Goal: Task Accomplishment & Management: Complete application form

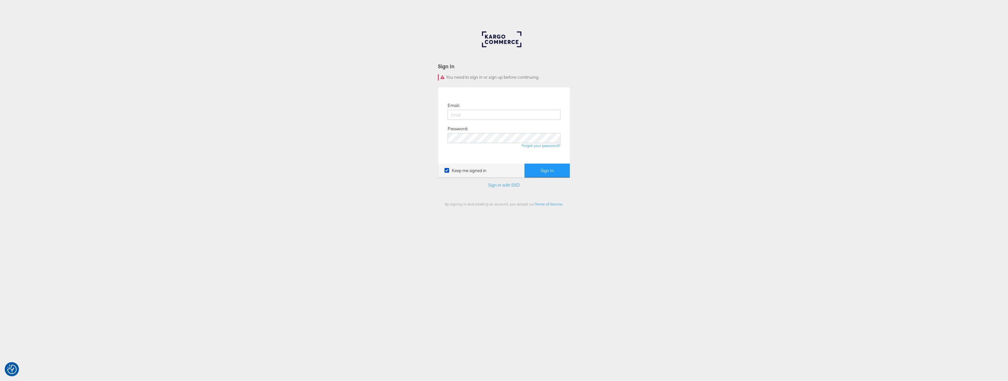
drag, startPoint x: 375, startPoint y: 176, endPoint x: 390, endPoint y: 176, distance: 14.8
click at [376, 176] on div "Sign In You need to sign in or sign up before continuing. Email: Password: Forg…" at bounding box center [504, 188] width 1008 height 315
click at [472, 115] on input "email" at bounding box center [504, 115] width 113 height 10
click at [391, 152] on div "Sign In You need to sign in or sign up before continuing. Email: Password: Forg…" at bounding box center [504, 188] width 1008 height 315
click at [498, 184] on link "Sign in with SSO" at bounding box center [503, 185] width 31 height 6
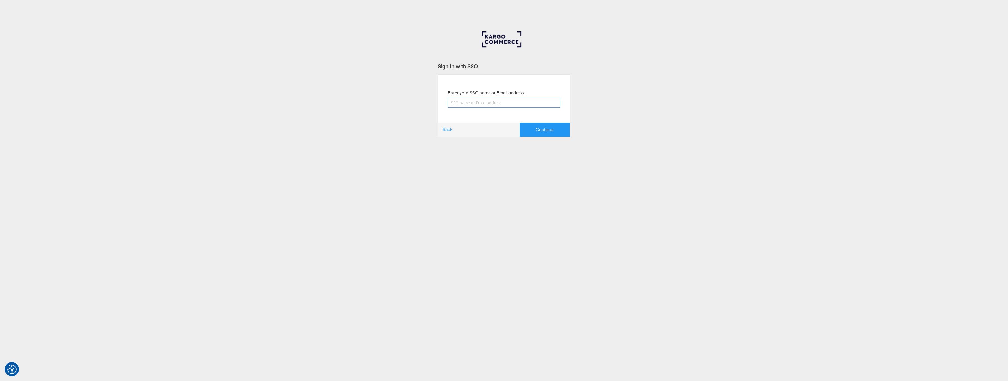
click at [478, 103] on input "text" at bounding box center [504, 103] width 113 height 10
type input "paul.tobin@kargo.com"
click at [537, 133] on button "Continue" at bounding box center [545, 130] width 50 height 14
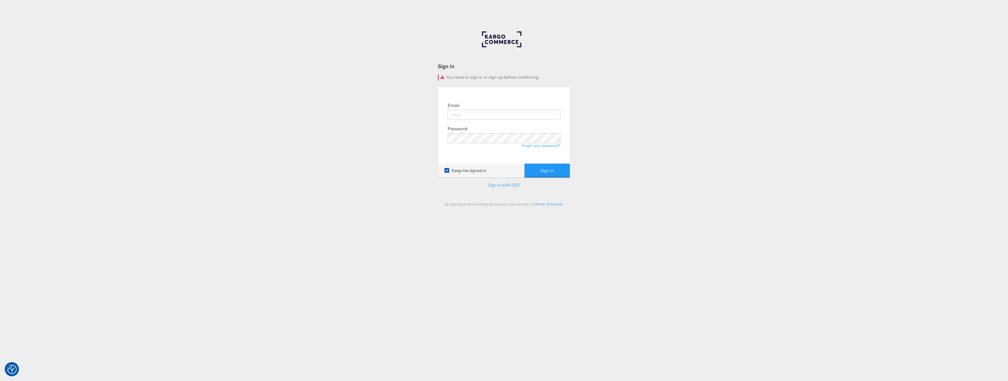
click at [415, 201] on div "Sign In You need to sign in or sign up before continuing. Email: Password: Forg…" at bounding box center [504, 188] width 1008 height 315
click at [502, 186] on link "Sign in with SSO" at bounding box center [503, 185] width 31 height 6
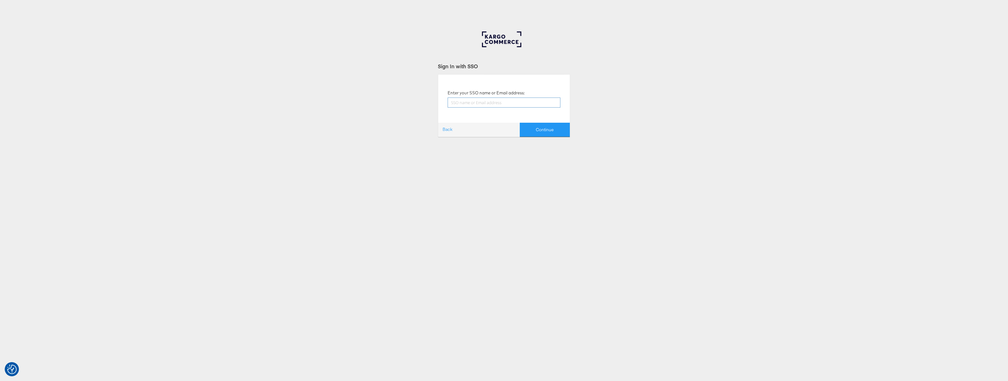
click at [474, 101] on input "text" at bounding box center [504, 103] width 113 height 10
type input "paul.tobin@kargo.com"
click at [541, 130] on button "Continue" at bounding box center [545, 130] width 50 height 14
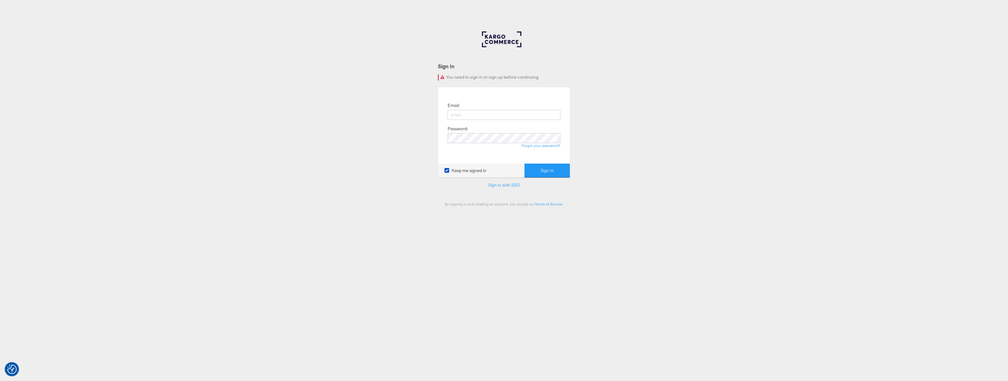
click at [275, 112] on div "Sign In You need to sign in or sign up before continuing. Email: Password: Forg…" at bounding box center [504, 188] width 1008 height 315
click at [507, 186] on link "Sign in with SSO" at bounding box center [503, 185] width 31 height 6
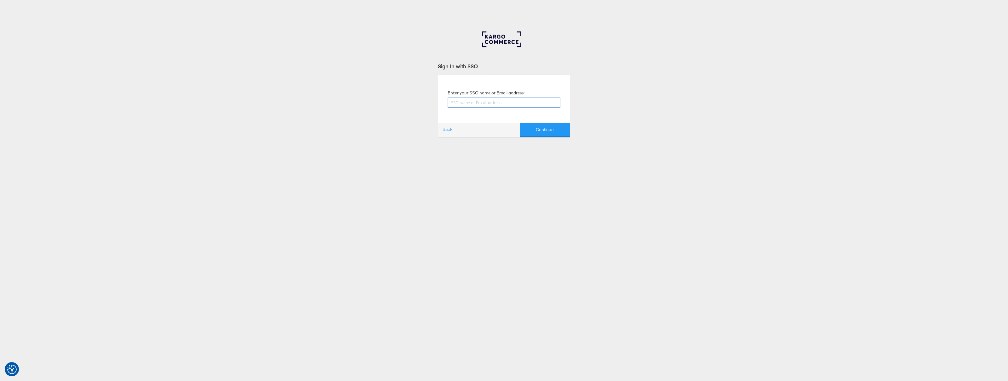
click at [483, 102] on input "text" at bounding box center [504, 103] width 113 height 10
type input "[PERSON_NAME][EMAIL_ADDRESS][PERSON_NAME][DOMAIN_NAME]"
click at [542, 134] on button "Continue" at bounding box center [545, 130] width 50 height 14
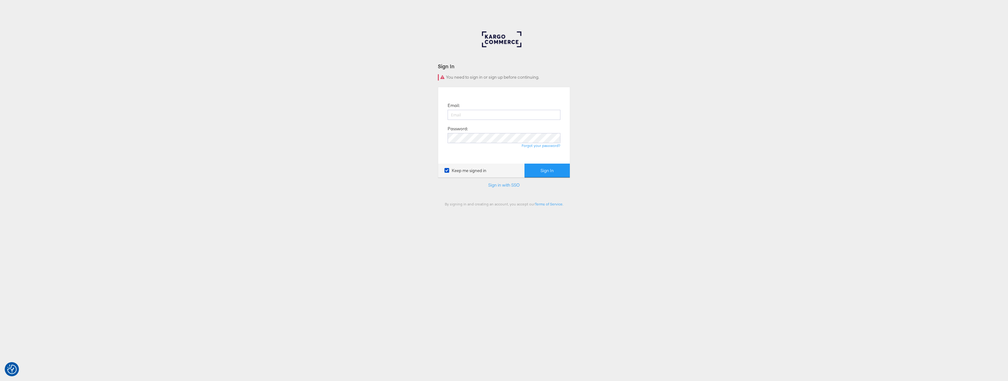
click at [343, 142] on div "Sign In You need to sign in or sign up before continuing. Email: Password: Forg…" at bounding box center [504, 188] width 1008 height 315
click at [503, 186] on link "Sign in with SSO" at bounding box center [503, 185] width 31 height 6
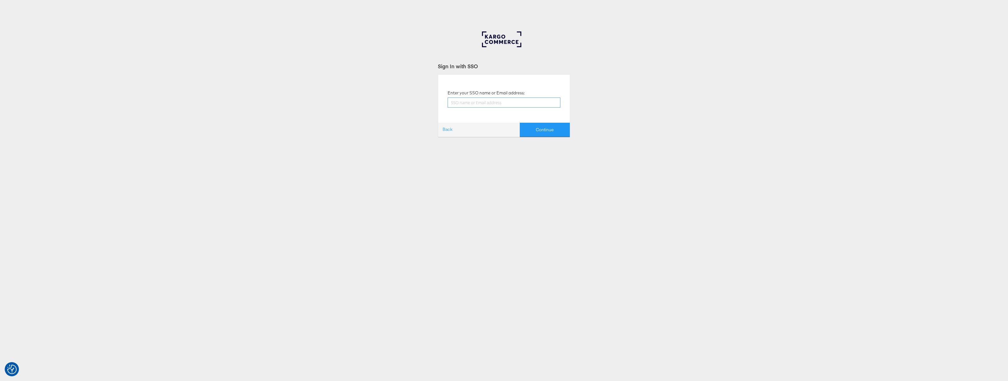
click at [481, 105] on input "text" at bounding box center [504, 103] width 113 height 10
type input "paul.tobin@kargo.com"
click at [539, 129] on button "Continue" at bounding box center [545, 130] width 50 height 14
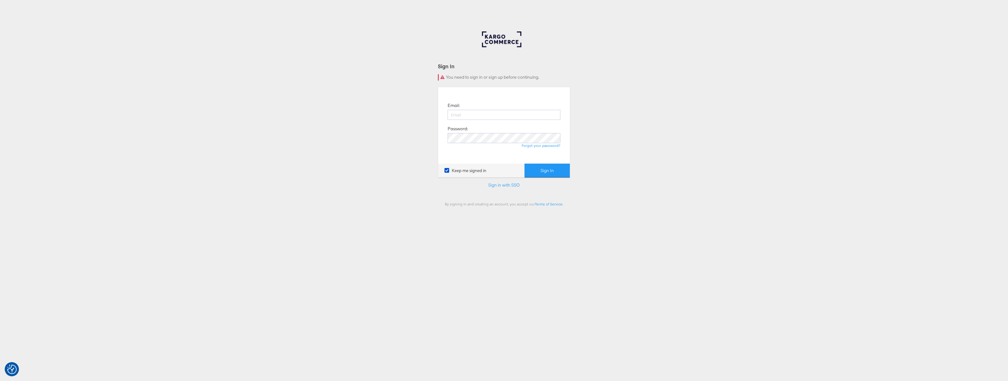
drag, startPoint x: 383, startPoint y: 180, endPoint x: 419, endPoint y: 173, distance: 36.9
click at [383, 180] on div "Sign In You need to sign in or sign up before continuing. Email: Password: Forg…" at bounding box center [504, 188] width 1008 height 315
click at [495, 185] on link "Sign in with SSO" at bounding box center [503, 185] width 31 height 6
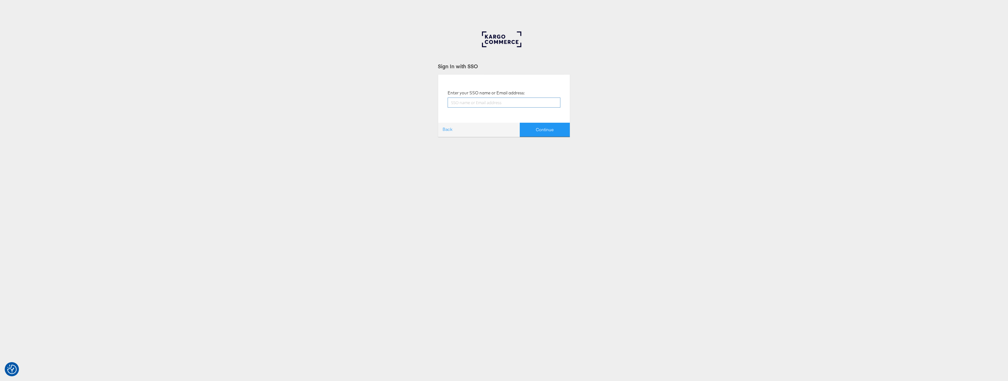
click at [481, 101] on input "text" at bounding box center [504, 103] width 113 height 10
type input "paul.tobin@kargo.com"
click at [540, 128] on button "Continue" at bounding box center [545, 130] width 50 height 14
click at [545, 125] on button "Continue" at bounding box center [545, 130] width 50 height 14
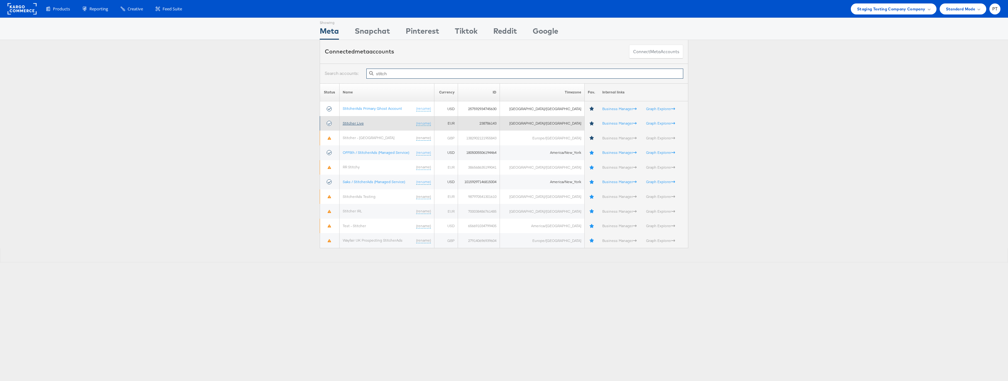
type input "stitch"
click at [361, 122] on link "Stitcher Live" at bounding box center [353, 123] width 21 height 5
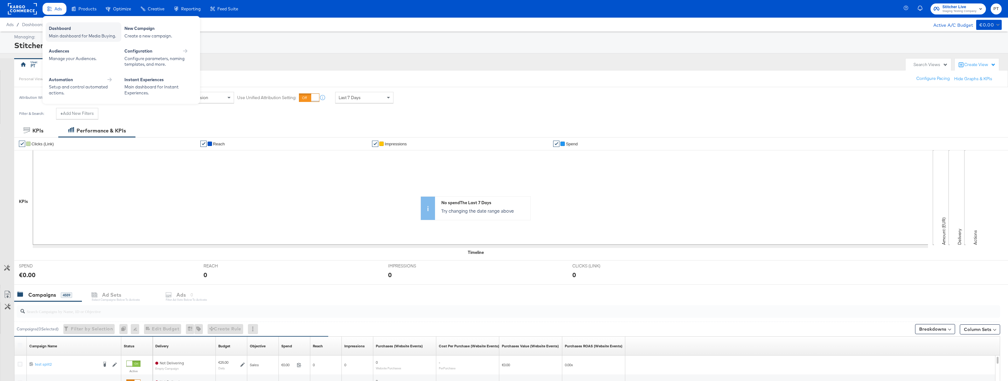
click at [70, 33] on div "Main dashboard for Media Buying." at bounding box center [83, 36] width 69 height 6
click at [142, 34] on div "Create a new campaign." at bounding box center [158, 36] width 69 height 6
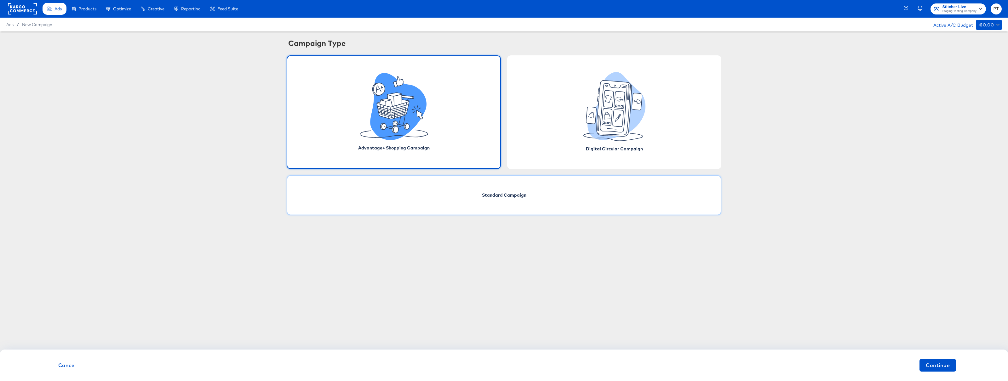
click at [472, 201] on div "Standard Campaign" at bounding box center [504, 195] width 435 height 40
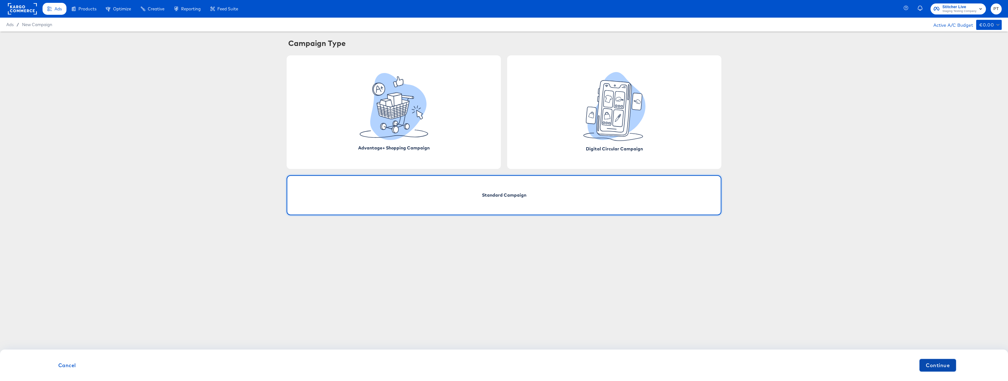
click at [940, 362] on span "Continue" at bounding box center [938, 365] width 24 height 9
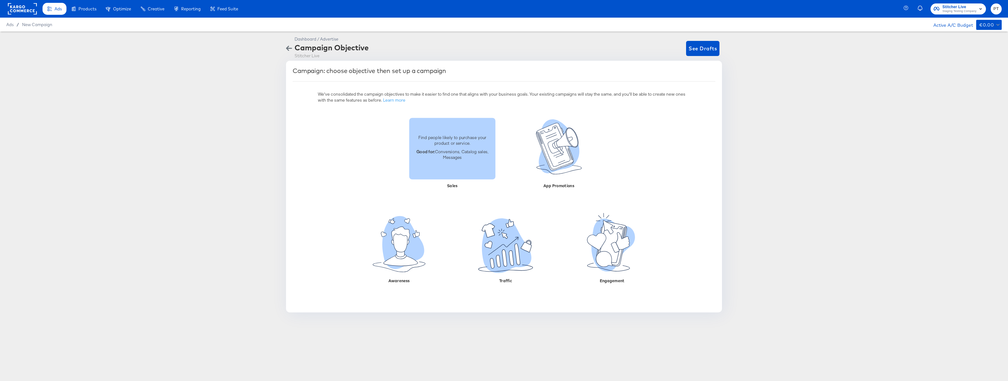
click at [459, 157] on p "Good for: Conversions, Catalog sales, Messages" at bounding box center [452, 155] width 79 height 12
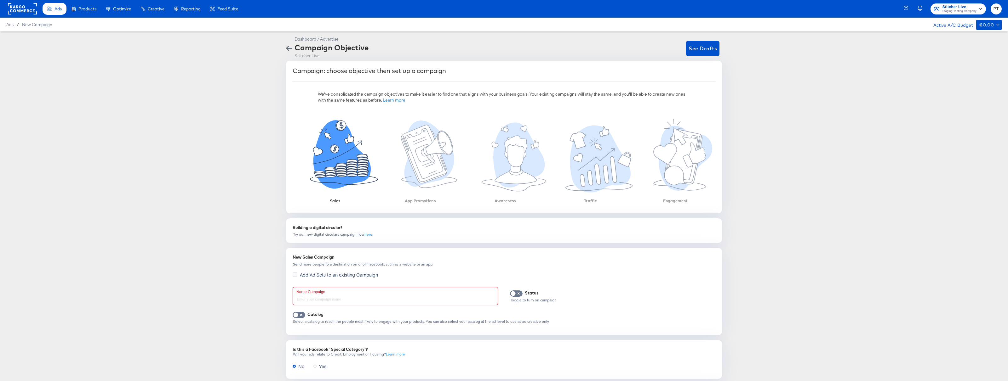
click at [352, 300] on input "text" at bounding box center [395, 297] width 205 height 18
type input "P"
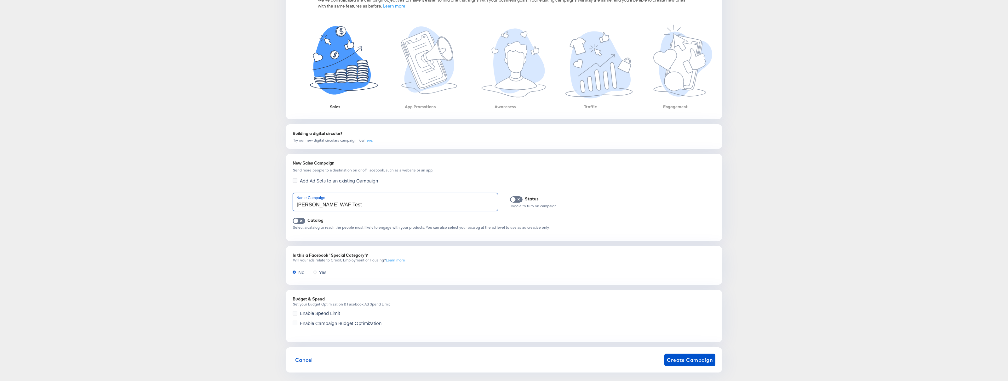
scroll to position [101, 0]
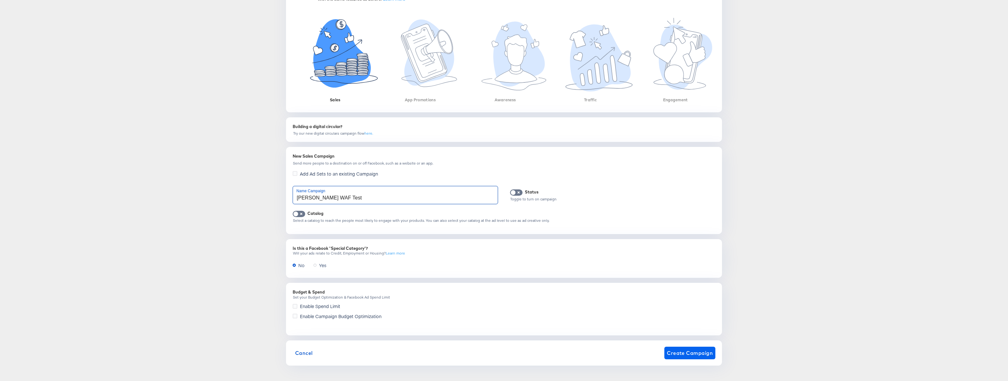
type input "[PERSON_NAME] WAF Test"
click at [705, 355] on span "Create Campaign" at bounding box center [690, 353] width 46 height 9
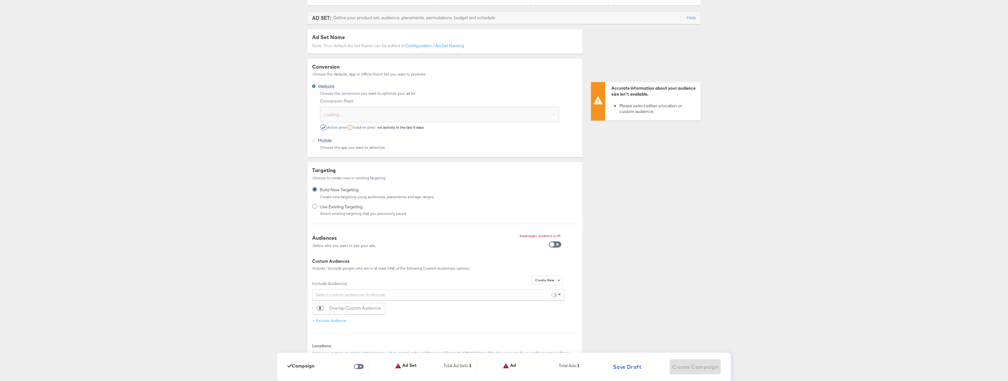
scroll to position [0, 0]
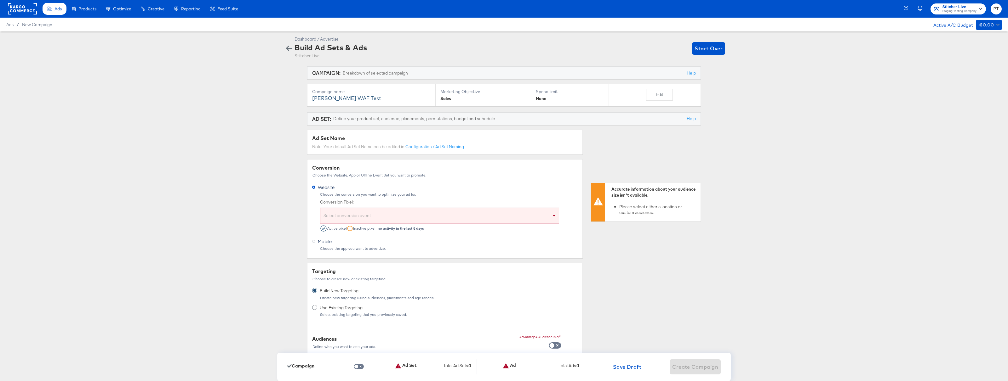
click at [428, 215] on div "Select conversion event" at bounding box center [439, 216] width 238 height 13
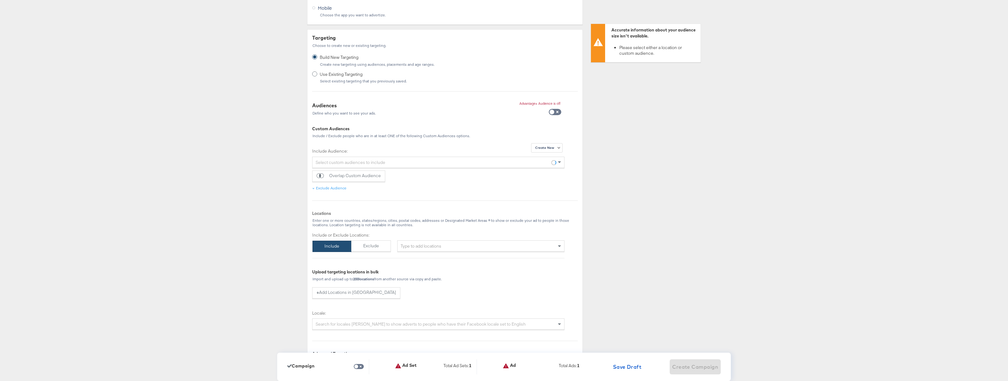
scroll to position [236, 0]
click at [442, 247] on div "Type to add locations" at bounding box center [480, 243] width 167 height 11
type input "usa"
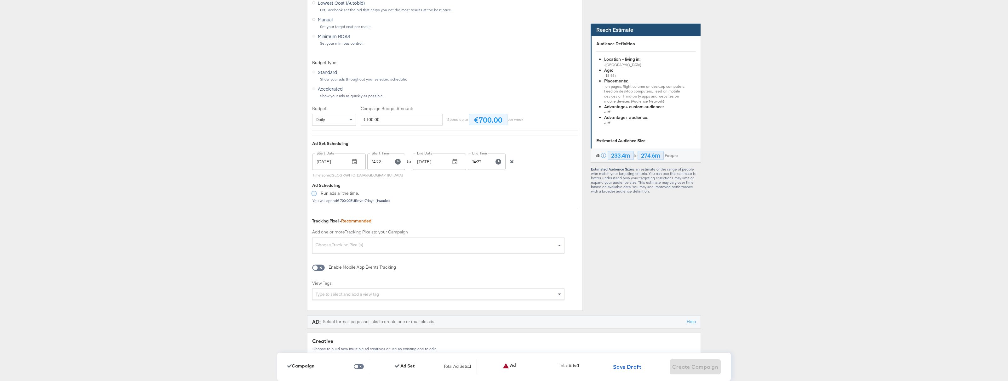
scroll to position [1141, 0]
click at [512, 162] on icon "button" at bounding box center [511, 160] width 3 height 3
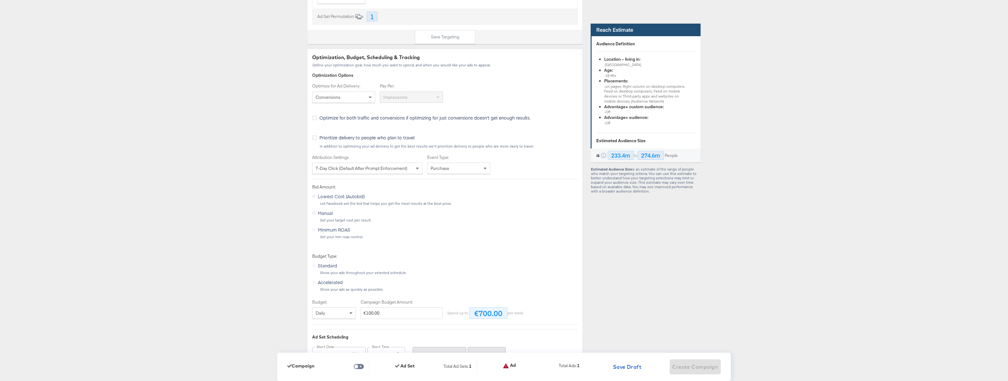
scroll to position [945, 0]
click at [357, 100] on div "Conversions" at bounding box center [343, 98] width 62 height 11
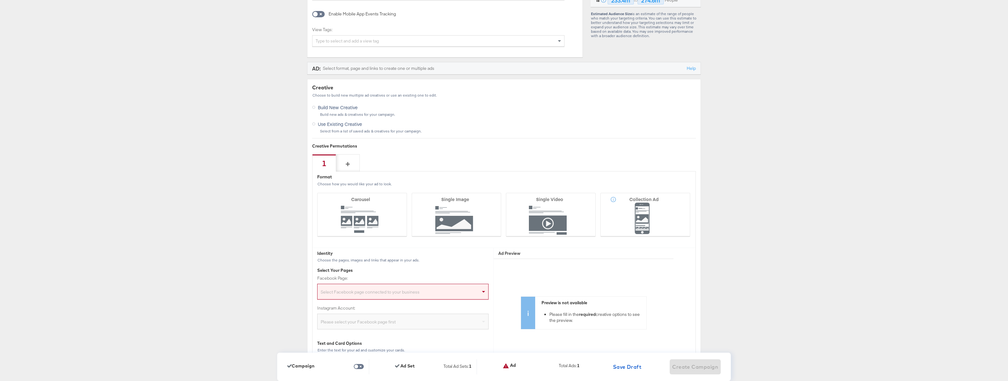
scroll to position [1438, 0]
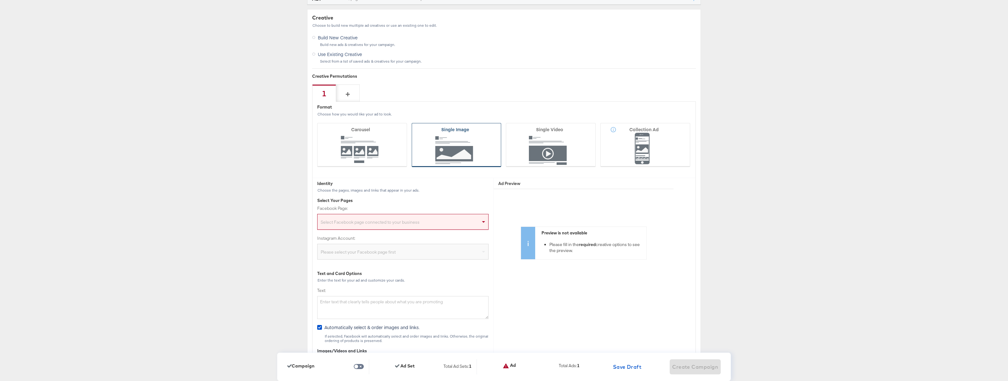
click at [458, 159] on icon at bounding box center [457, 145] width 90 height 44
click at [0, 0] on input "Single Image" at bounding box center [0, 0] width 0 height 0
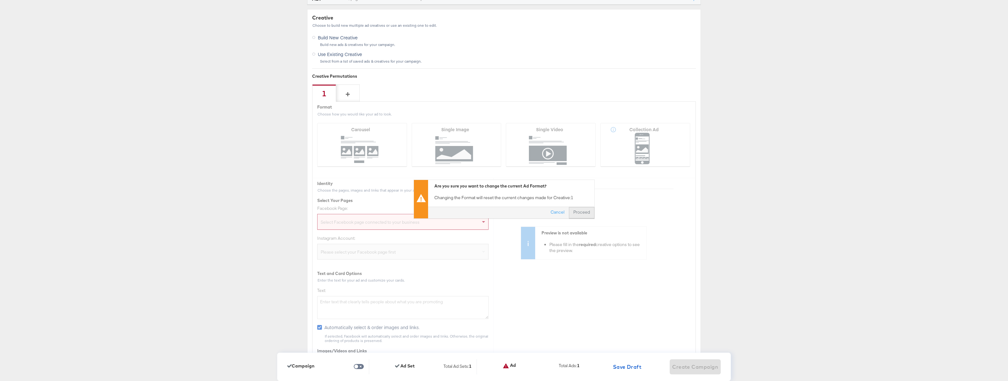
click at [587, 212] on button "Proceed" at bounding box center [582, 212] width 26 height 11
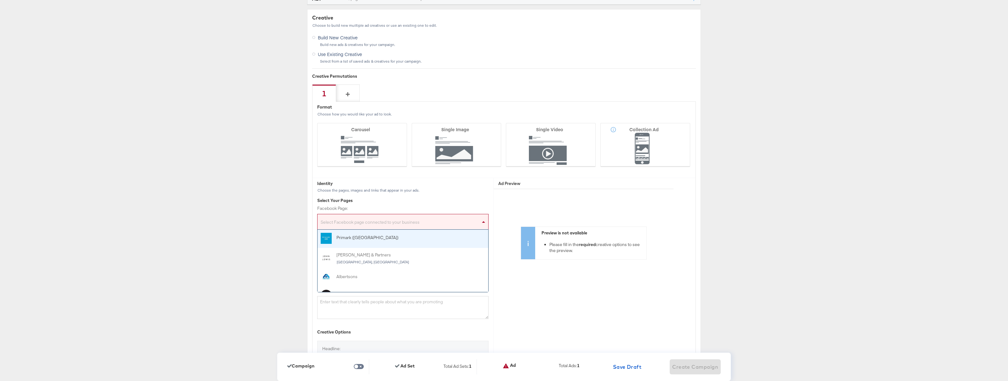
click at [371, 223] on div "Select Facebook page connected to your business" at bounding box center [402, 223] width 171 height 13
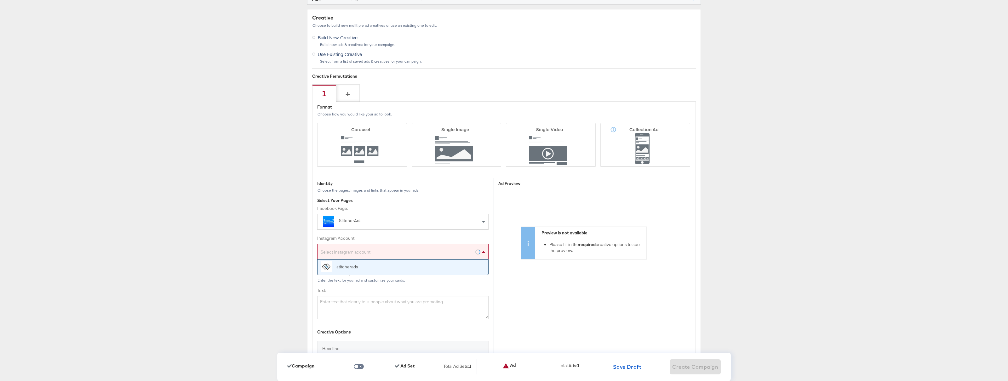
click at [376, 254] on div "Select Instagram account" at bounding box center [402, 253] width 171 height 13
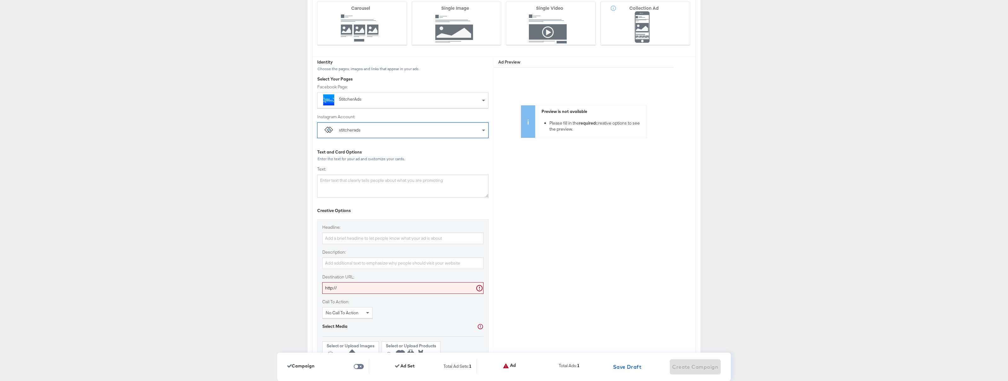
scroll to position [1574, 0]
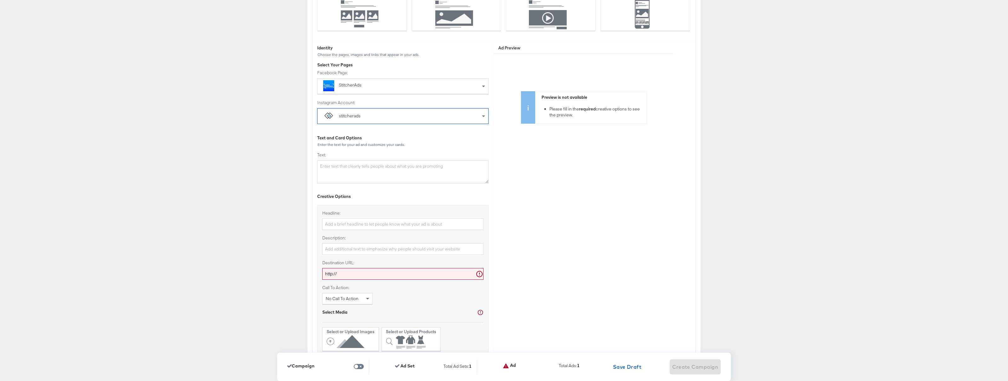
click at [364, 275] on input "http://" at bounding box center [402, 274] width 161 height 12
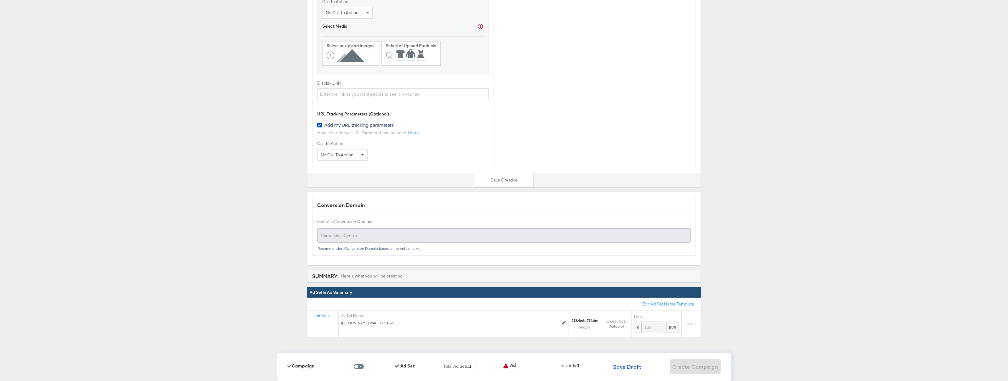
scroll to position [1860, 0]
type input "http://kargo.com"
click at [362, 62] on icon at bounding box center [347, 55] width 40 height 14
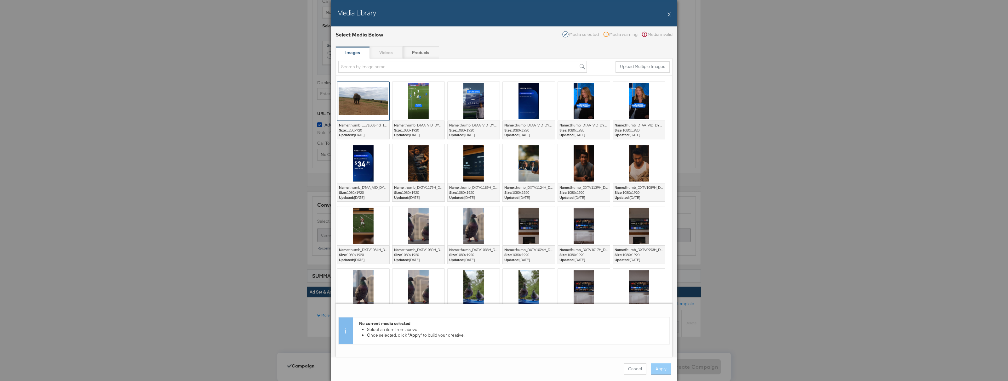
click at [362, 104] on div at bounding box center [363, 101] width 52 height 39
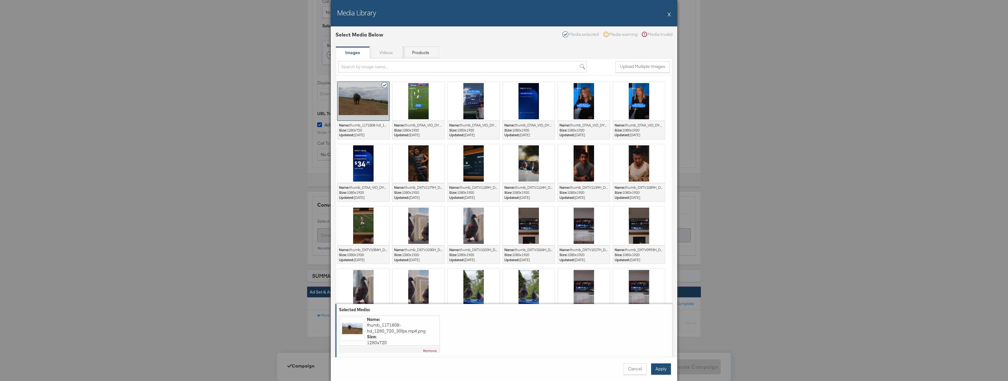
click at [660, 367] on button "Apply" at bounding box center [661, 369] width 20 height 11
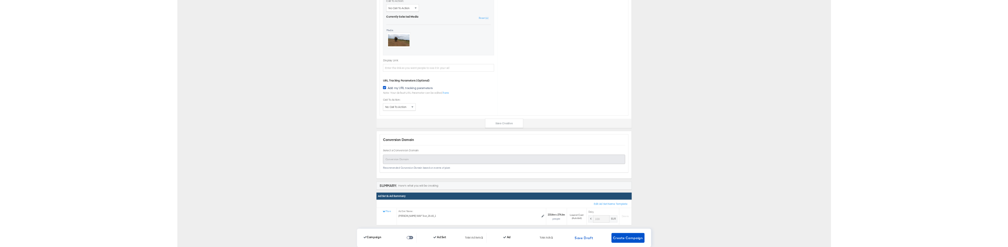
scroll to position [1911, 0]
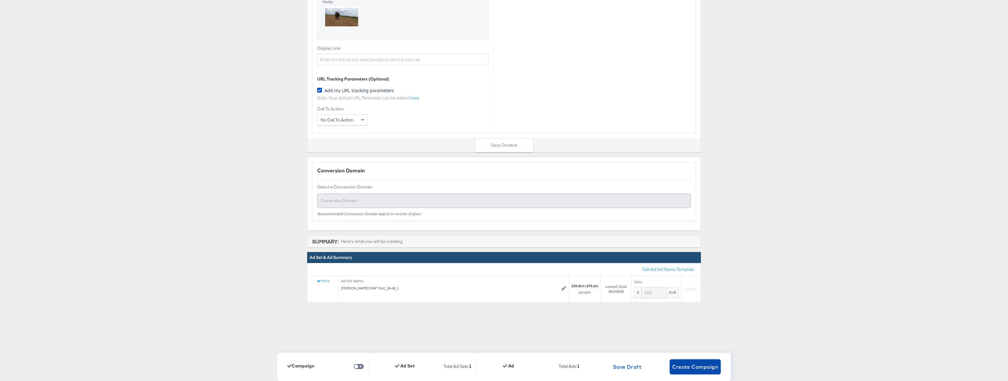
click at [694, 368] on span "Create Campaign" at bounding box center [695, 367] width 46 height 9
